Goal: Find specific page/section: Find specific page/section

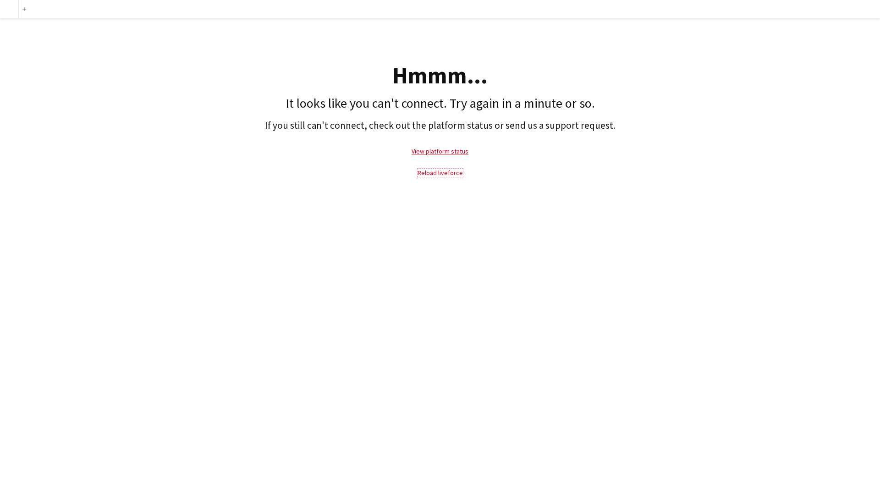
click at [444, 174] on link "Reload liveforce" at bounding box center [439, 173] width 45 height 8
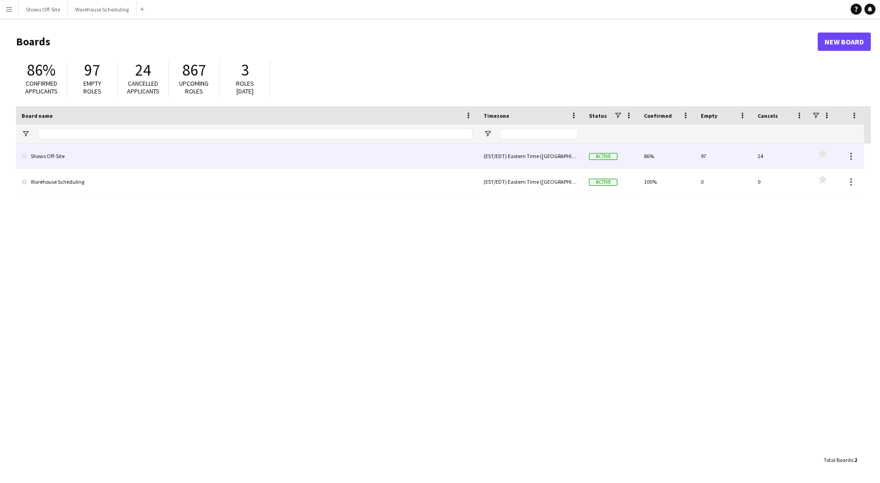
click at [196, 167] on link "Shows Off-Site" at bounding box center [247, 156] width 451 height 26
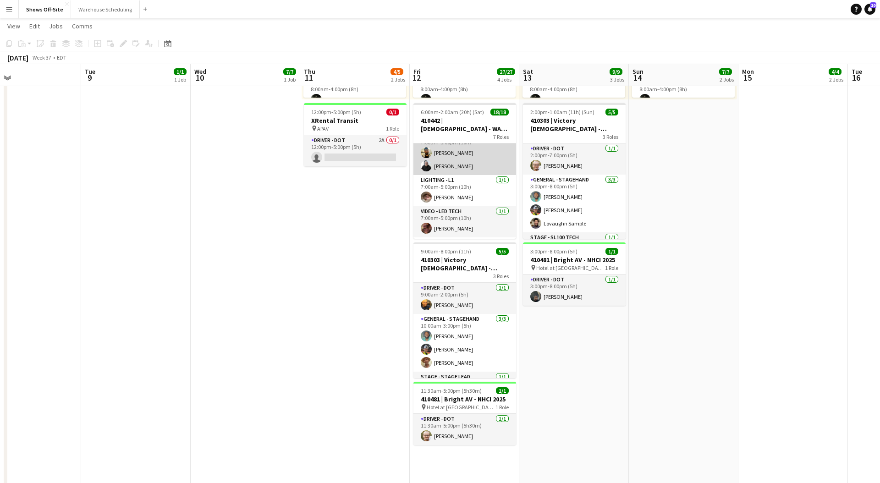
scroll to position [141, 0]
